Goal: Information Seeking & Learning: Check status

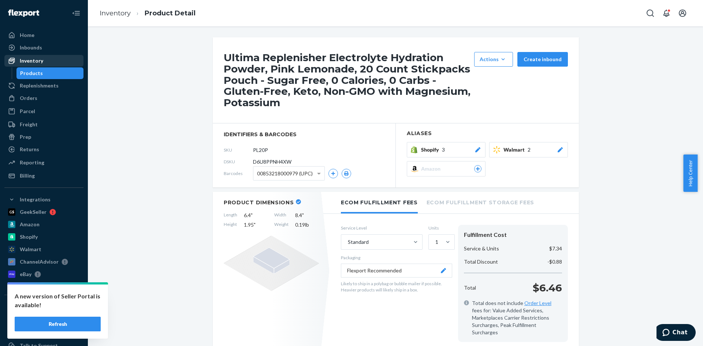
click at [33, 60] on div "Inventory" at bounding box center [31, 60] width 23 height 7
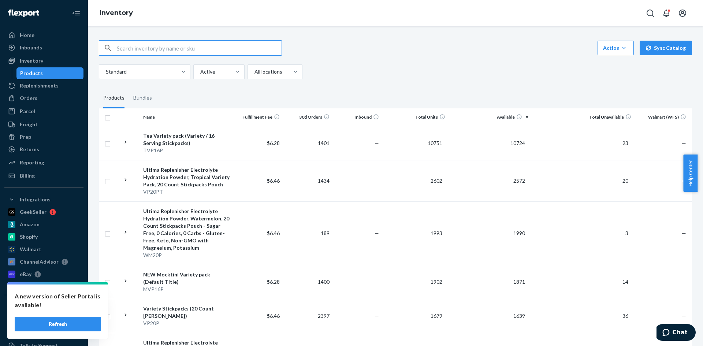
click at [171, 48] on input "text" at bounding box center [199, 48] width 165 height 15
type input "l3"
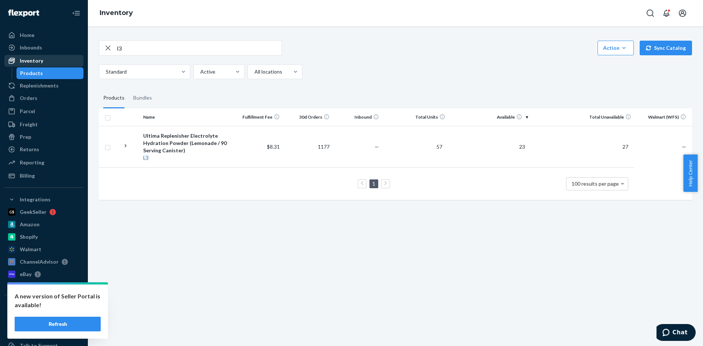
click at [44, 61] on div "Inventory" at bounding box center [44, 61] width 78 height 10
click at [34, 74] on div "Products" at bounding box center [31, 73] width 23 height 7
click at [108, 48] on icon "button" at bounding box center [107, 47] width 5 height 5
click at [26, 70] on div "Products" at bounding box center [31, 73] width 23 height 7
click at [72, 326] on button "Refresh" at bounding box center [58, 324] width 86 height 15
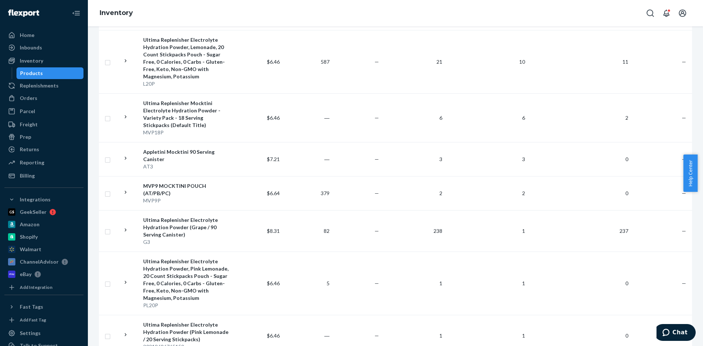
scroll to position [879, 0]
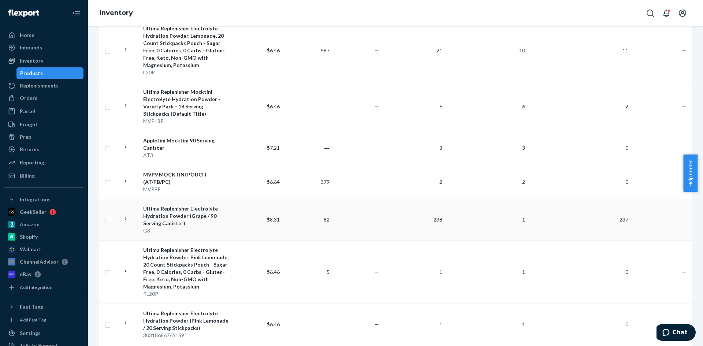
click at [169, 205] on div "Ultima Replenisher Electrolyte Hydration Powder (Grape / 90 Serving Canister)" at bounding box center [186, 216] width 87 height 22
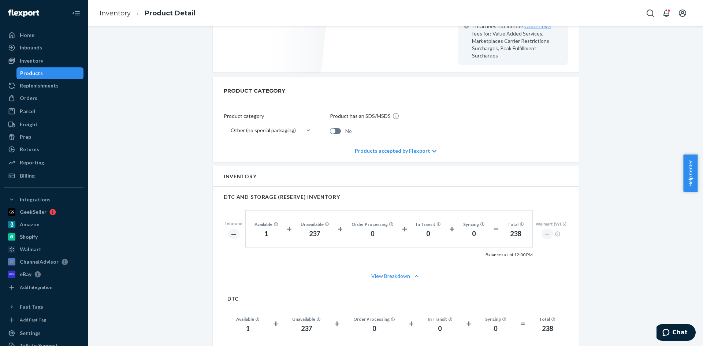
scroll to position [293, 0]
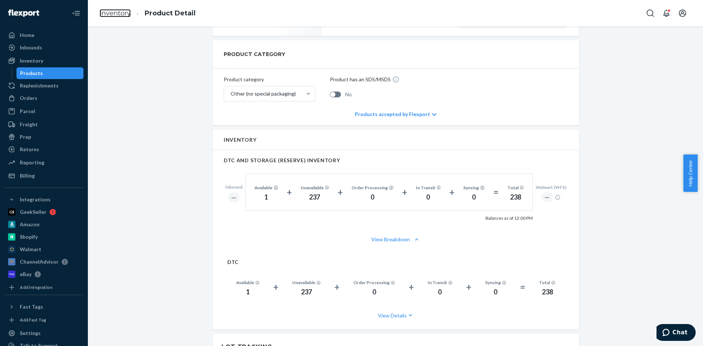
drag, startPoint x: 117, startPoint y: 16, endPoint x: 260, endPoint y: 279, distance: 298.8
click at [117, 16] on link "Inventory" at bounding box center [115, 13] width 31 height 8
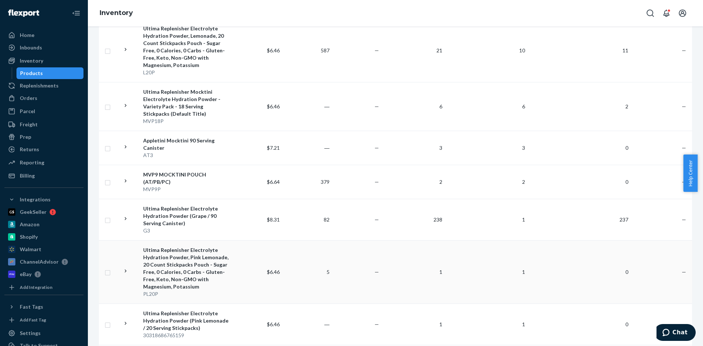
scroll to position [915, 0]
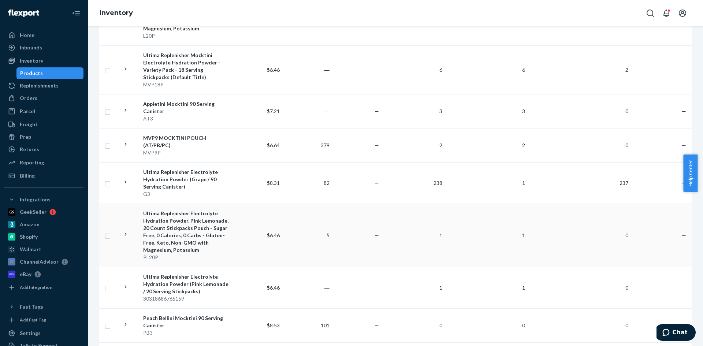
click at [179, 210] on div "Ultima Replenisher Electrolyte Hydration Powder, Pink Lemonade, 20 Count Stickp…" at bounding box center [186, 232] width 87 height 44
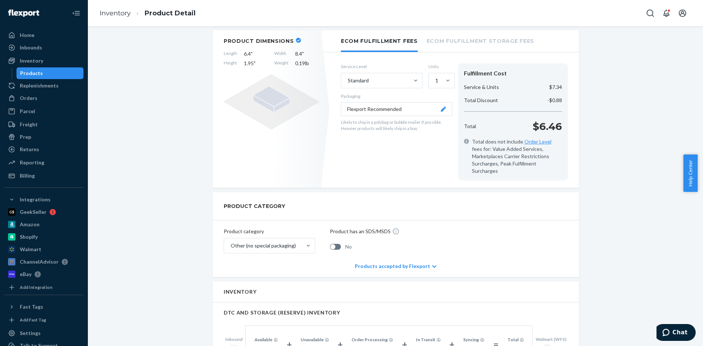
scroll to position [146, 0]
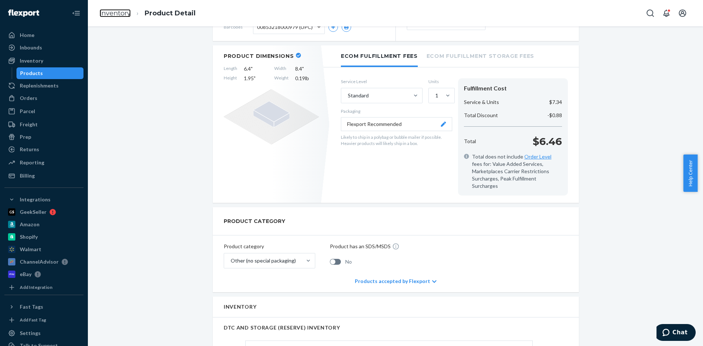
drag, startPoint x: 116, startPoint y: 14, endPoint x: 139, endPoint y: 162, distance: 150.0
click at [116, 14] on link "Inventory" at bounding box center [115, 13] width 31 height 8
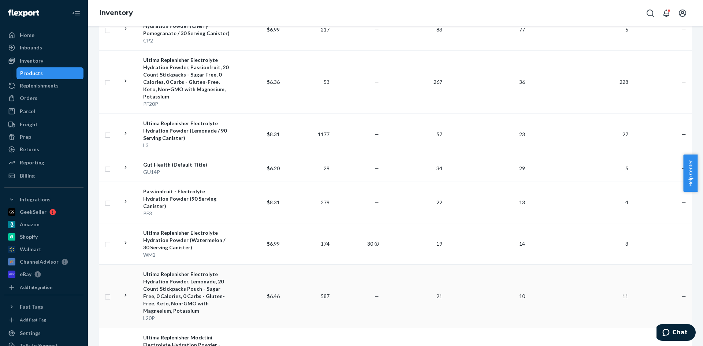
scroll to position [622, 0]
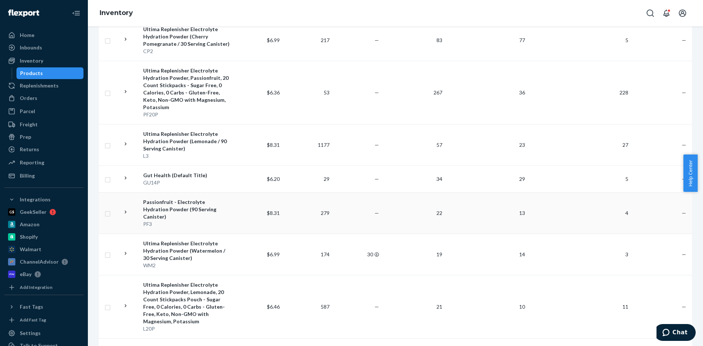
click at [496, 193] on td "13" at bounding box center [489, 212] width 83 height 41
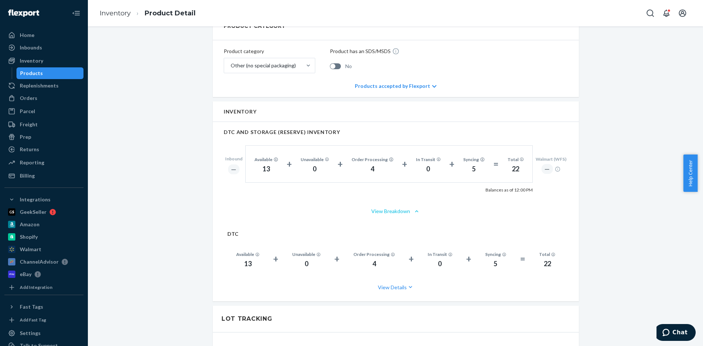
scroll to position [329, 0]
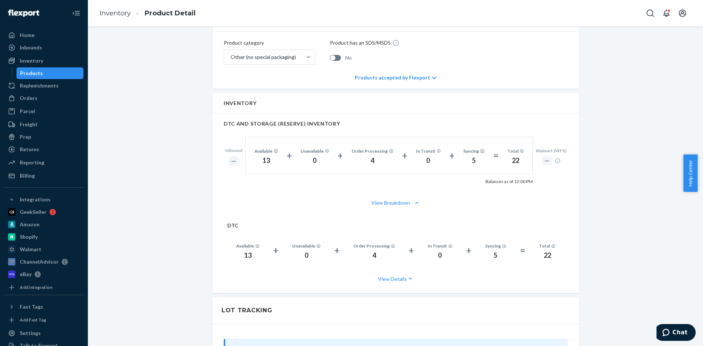
click at [310, 13] on div "Inventory Product Detail" at bounding box center [395, 13] width 615 height 26
